Goal: Information Seeking & Learning: Find specific fact

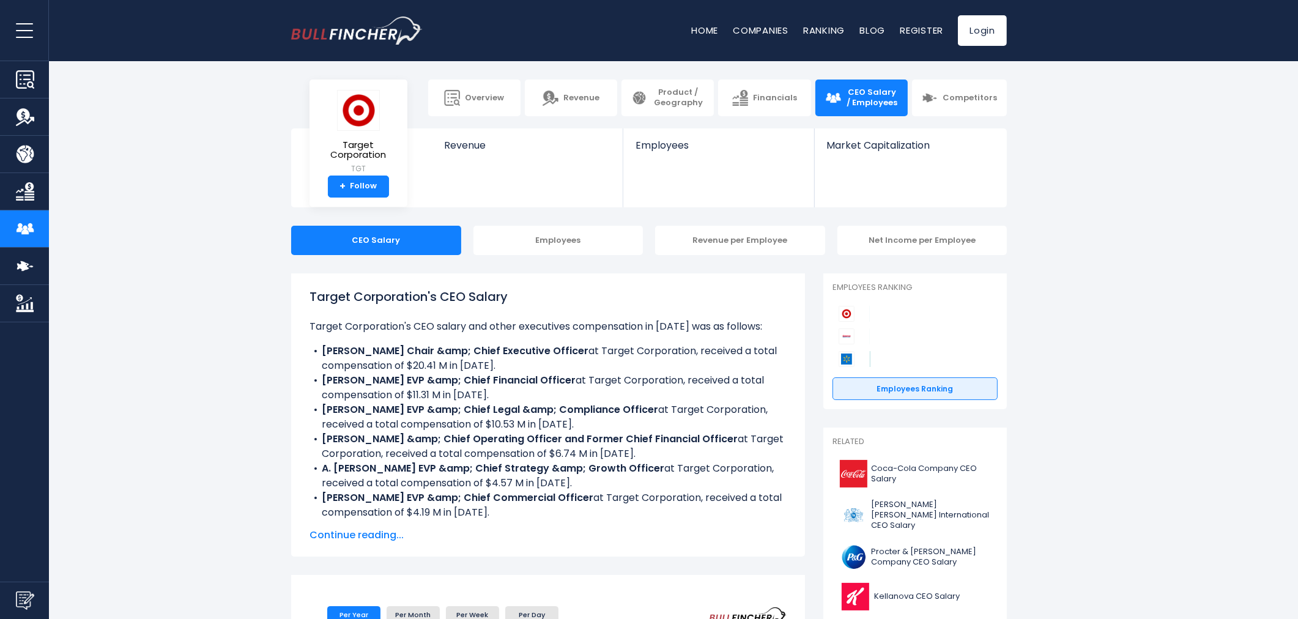
click at [356, 331] on p "Target Corporation's CEO salary and other executives compensation in [DATE] was…" at bounding box center [548, 326] width 477 height 15
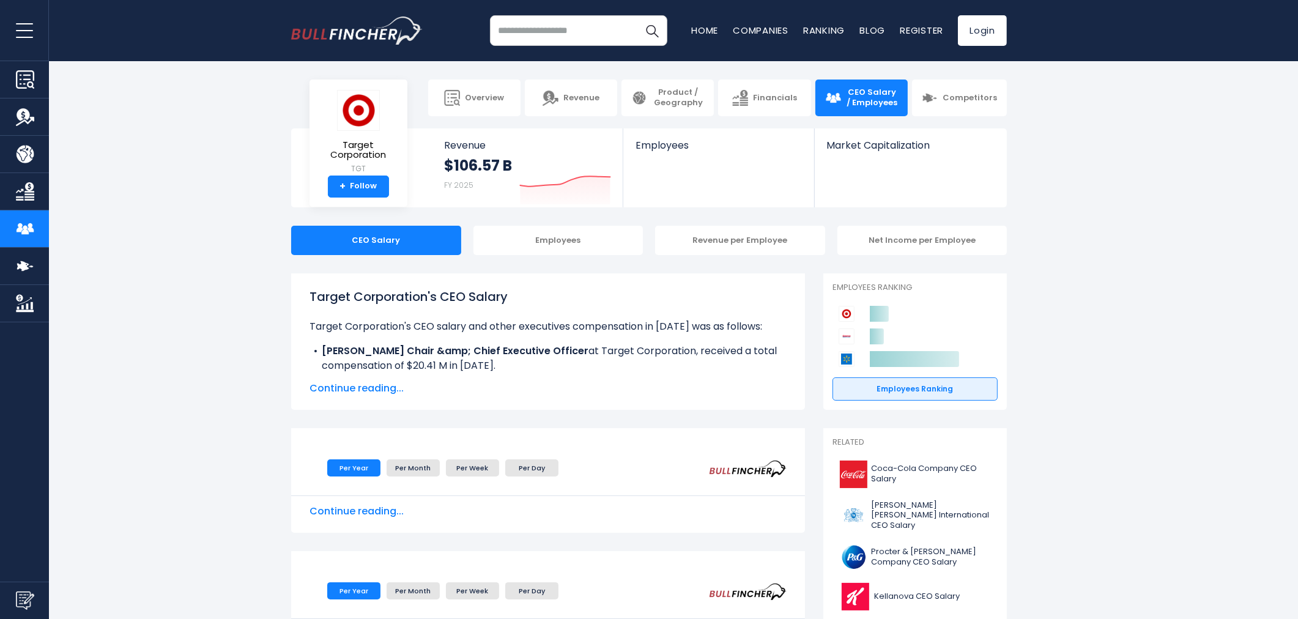
click at [366, 392] on span "Continue reading..." at bounding box center [548, 388] width 477 height 15
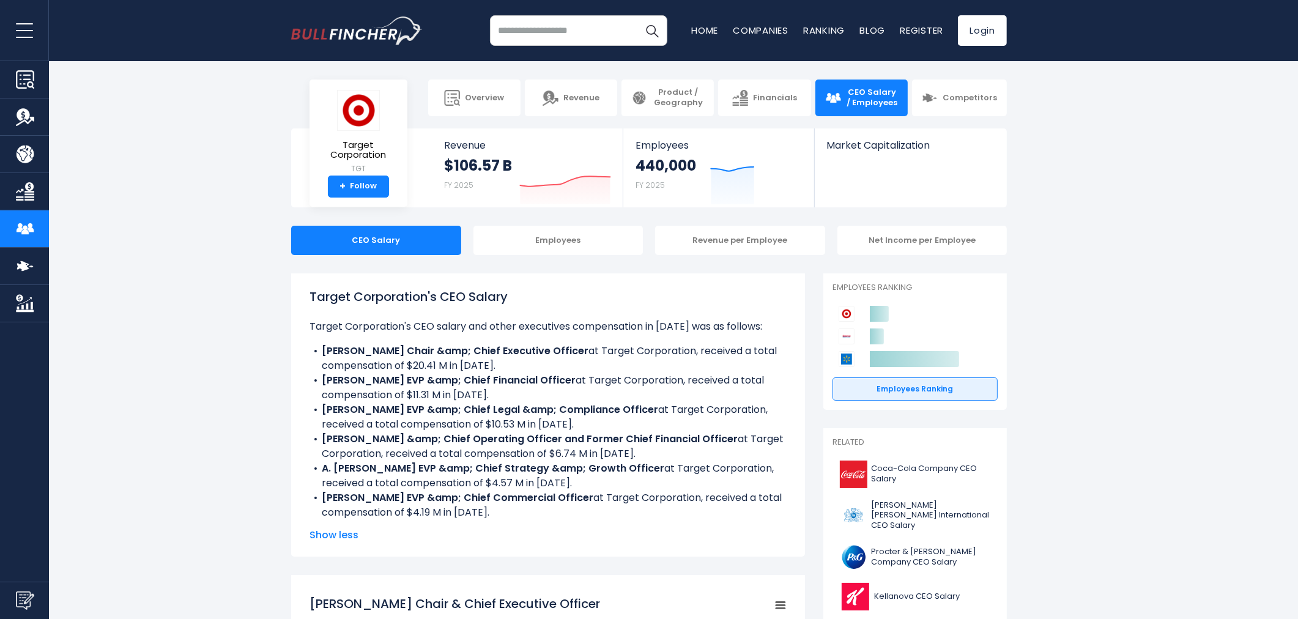
click at [576, 340] on ul "Target Corporation's CEO salary and other executives compensation in [DATE] was…" at bounding box center [548, 419] width 477 height 201
click at [589, 383] on li "[PERSON_NAME] EVP &amp; Chief Financial Officer at Target Corporation, received…" at bounding box center [548, 387] width 477 height 29
click at [534, 420] on li "[PERSON_NAME] EVP &amp; Chief Legal &amp; Compliance Officer at Target Corporat…" at bounding box center [548, 417] width 477 height 29
click at [407, 382] on b "[PERSON_NAME] EVP &amp; Chief Financial Officer" at bounding box center [449, 380] width 254 height 14
click at [489, 411] on b "[PERSON_NAME] EVP &amp; Chief Legal &amp; Compliance Officer" at bounding box center [490, 410] width 336 height 14
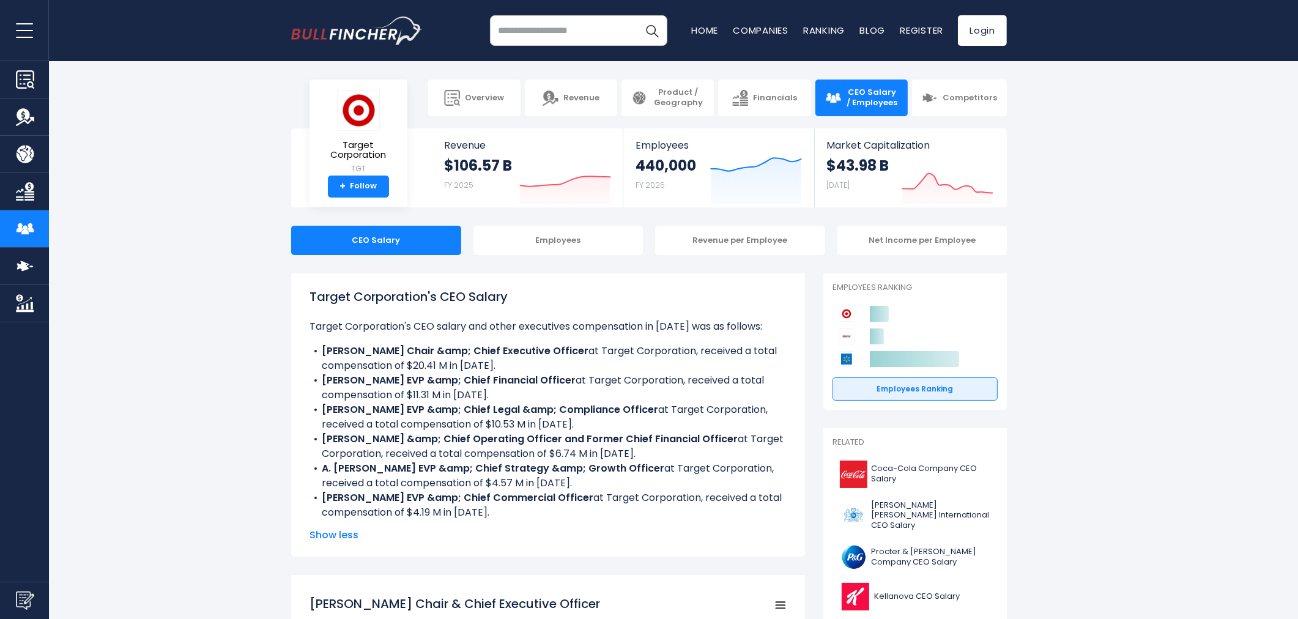
click at [516, 392] on li "[PERSON_NAME] EVP &amp; Chief Financial Officer at Target Corporation, received…" at bounding box center [548, 387] width 477 height 29
click at [433, 398] on li "[PERSON_NAME] EVP &amp; Chief Financial Officer at Target Corporation, received…" at bounding box center [548, 387] width 477 height 29
drag, startPoint x: 422, startPoint y: 381, endPoint x: 533, endPoint y: 387, distance: 111.5
click at [533, 387] on li "[PERSON_NAME] EVP &amp; Chief Financial Officer at Target Corporation, received…" at bounding box center [548, 387] width 477 height 29
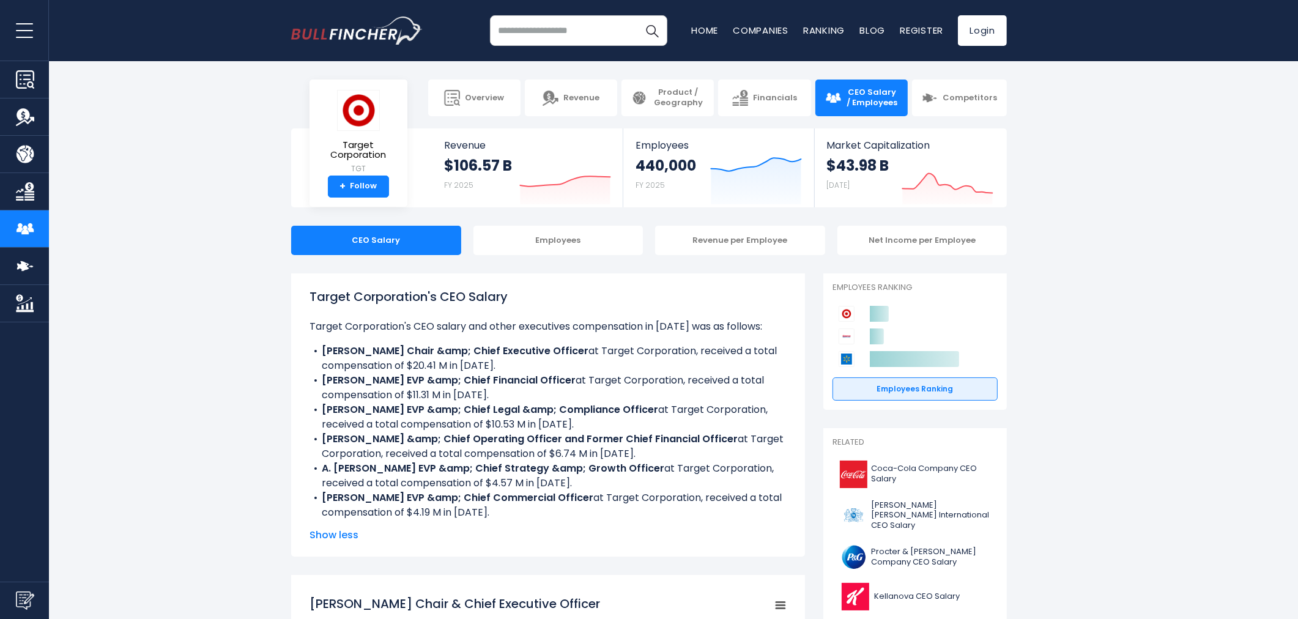
click at [534, 396] on li "[PERSON_NAME] EVP &amp; Chief Financial Officer at Target Corporation, received…" at bounding box center [548, 387] width 477 height 29
click at [475, 401] on li "[PERSON_NAME] EVP &amp; Chief Financial Officer at Target Corporation, received…" at bounding box center [548, 387] width 477 height 29
click at [470, 465] on b "A. [PERSON_NAME] EVP &amp; Chief Strategy &amp; Growth Officer" at bounding box center [493, 468] width 343 height 14
click at [689, 447] on li "[PERSON_NAME] &amp; Chief Operating Officer and Former Chief Financial Officer …" at bounding box center [548, 446] width 477 height 29
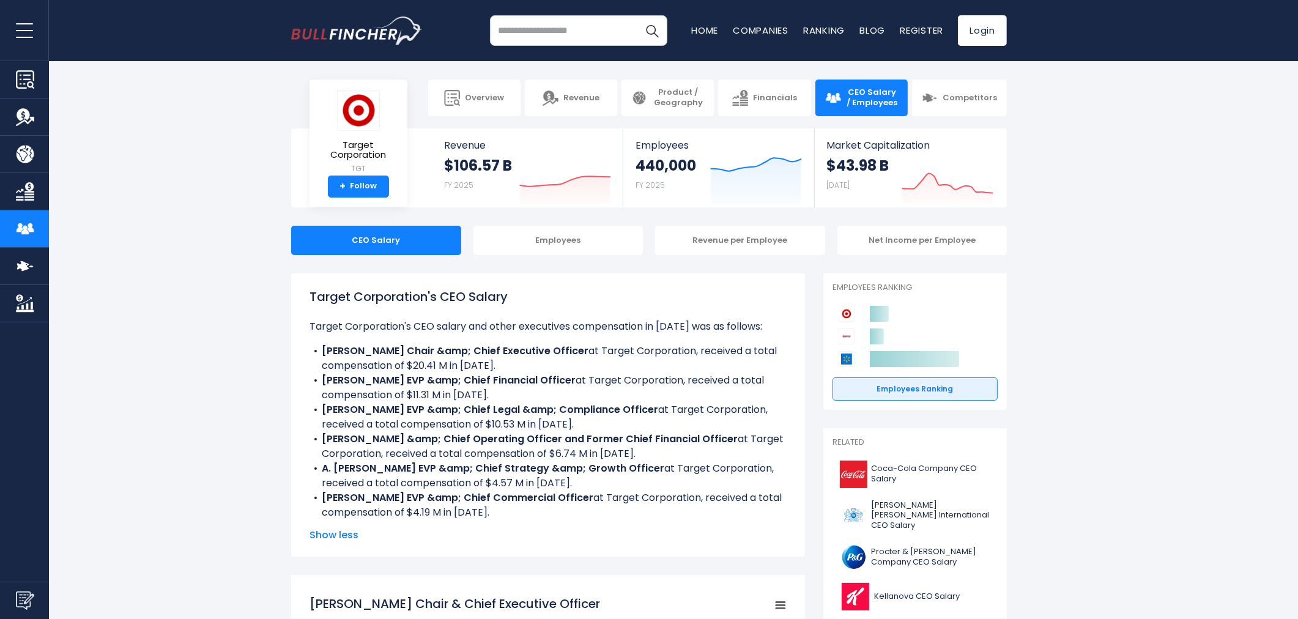
click at [351, 474] on b "A. [PERSON_NAME] EVP &amp; Chief Strategy &amp; Growth Officer" at bounding box center [493, 468] width 343 height 14
click at [371, 472] on b "A. [PERSON_NAME] EVP &amp; Chief Strategy &amp; Growth Officer" at bounding box center [493, 468] width 343 height 14
click at [360, 480] on li "A. [PERSON_NAME] EVP &amp; Chief Strategy &amp; Growth Officer at Target Corpor…" at bounding box center [548, 475] width 477 height 29
click at [582, 520] on li "[PERSON_NAME] EVP &amp; Chief Commercial Officer at Target Corporation, receive…" at bounding box center [548, 505] width 477 height 29
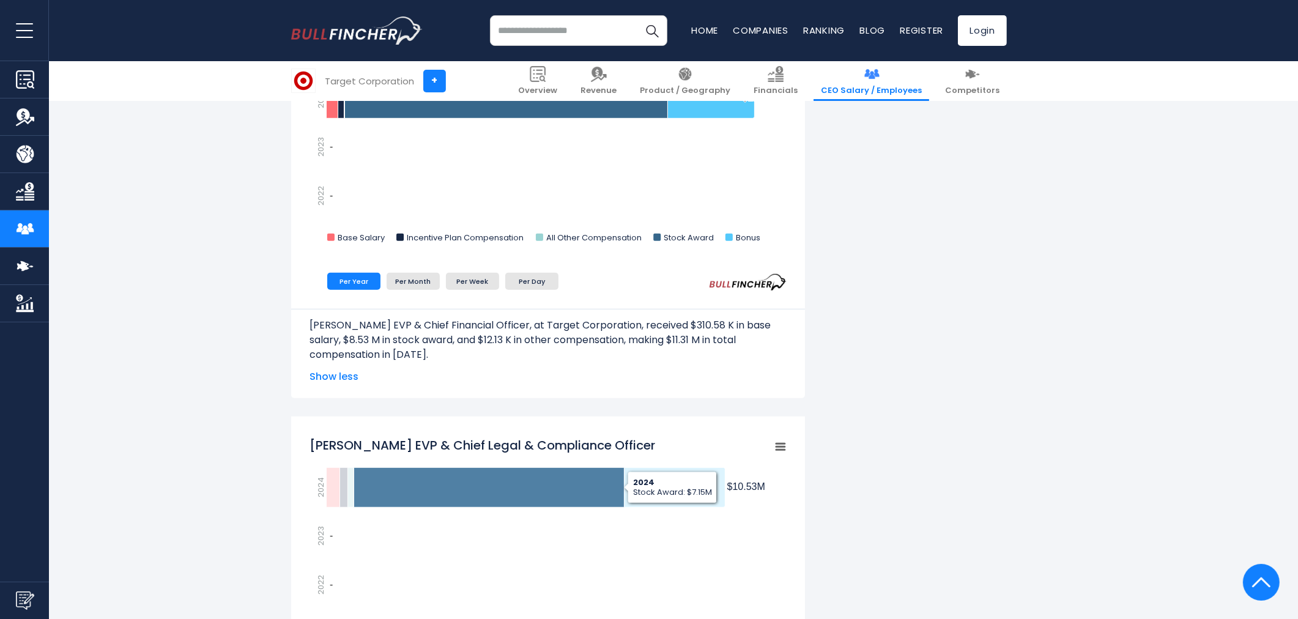
scroll to position [1155, 0]
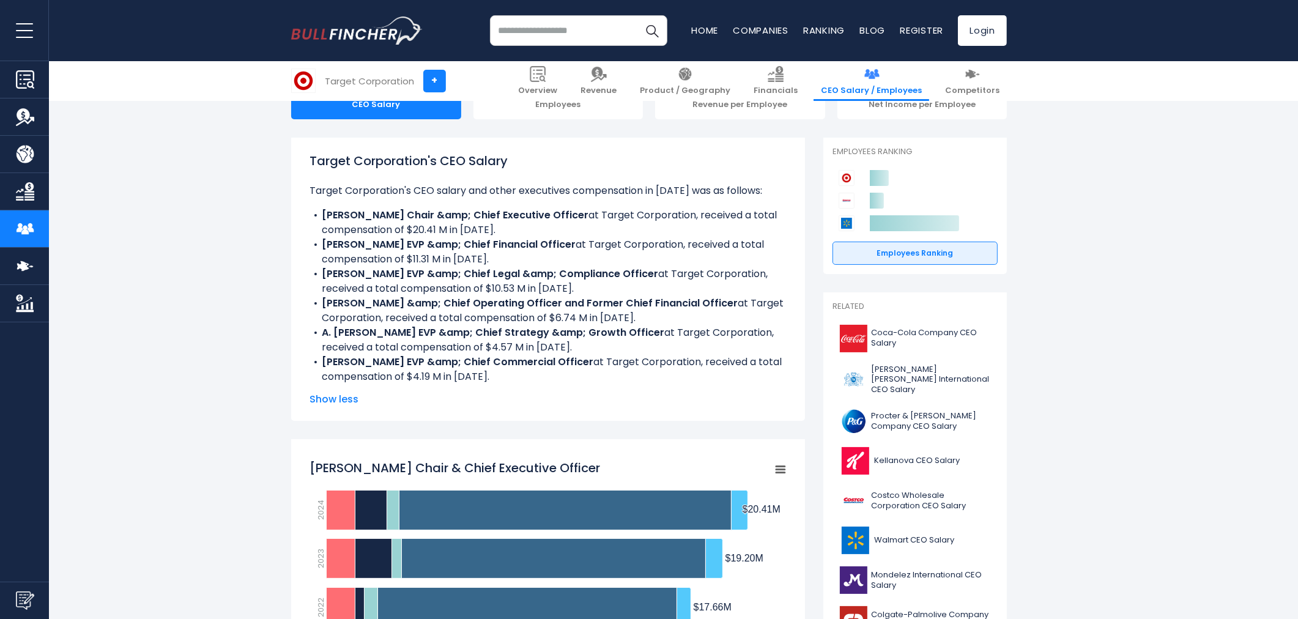
scroll to position [0, 0]
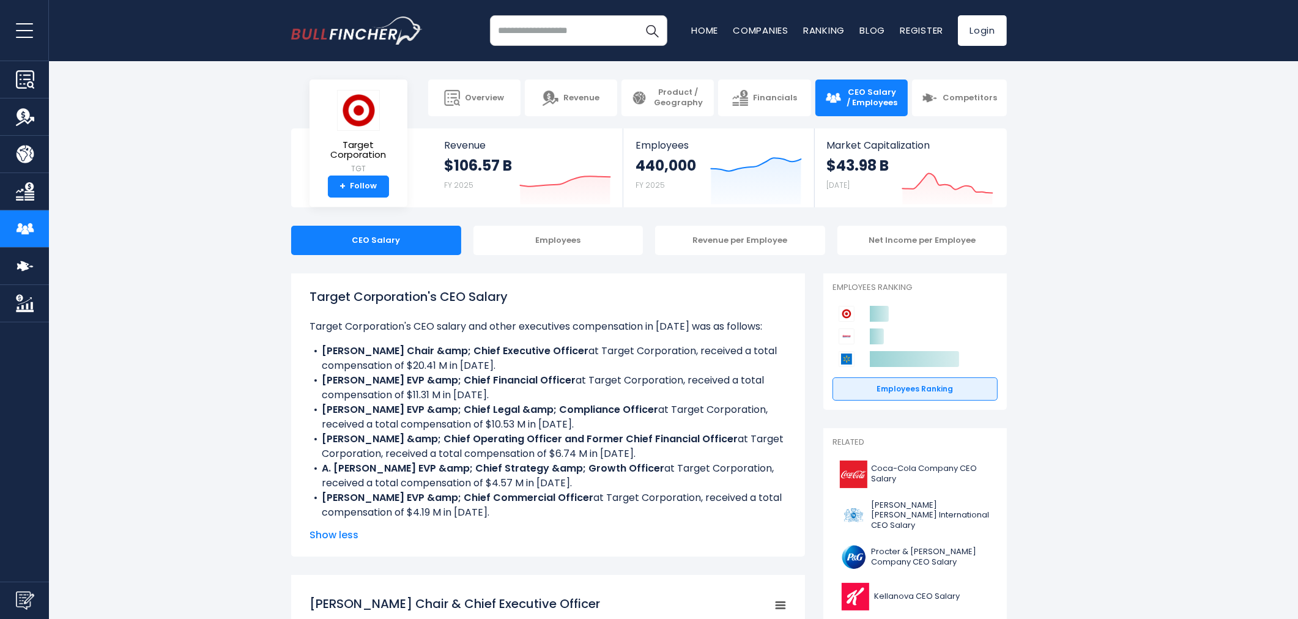
click at [1106, 182] on section "Target Corporation TGT + Follow Revenue $106.57 B FY 2025 Created with Highchar…" at bounding box center [649, 167] width 1298 height 79
